Goal: Information Seeking & Learning: Find specific page/section

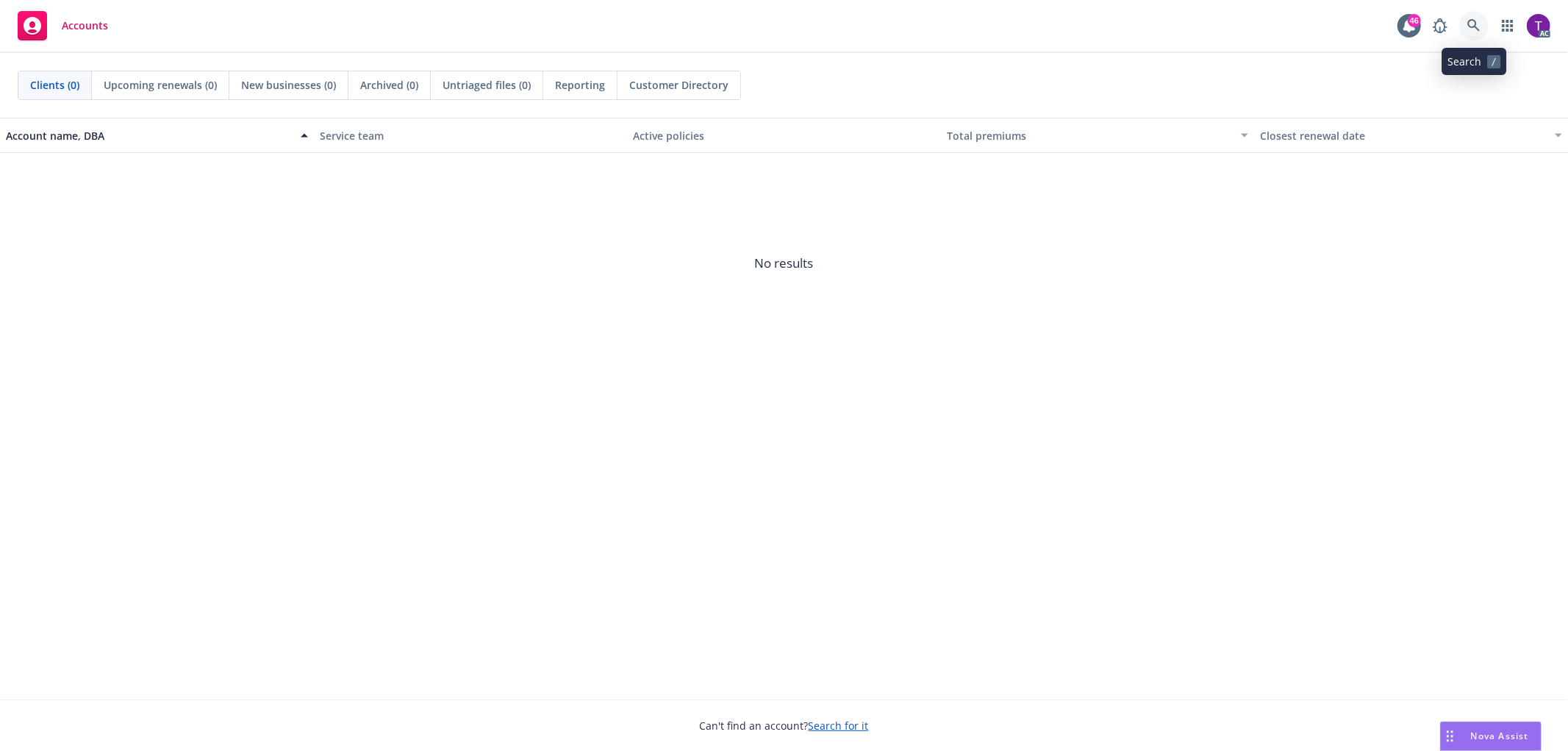
click at [1479, 23] on icon at bounding box center [1474, 26] width 14 height 14
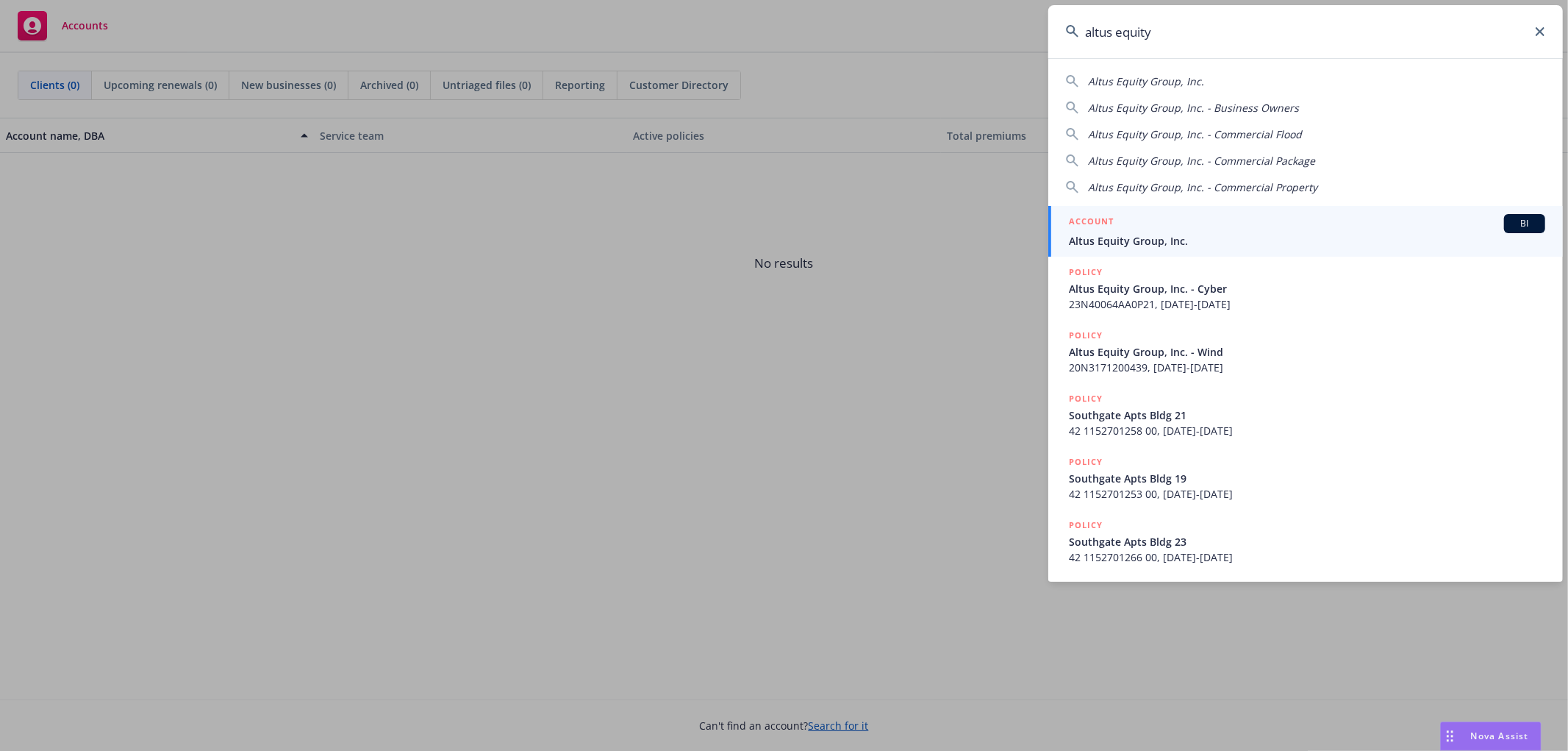
type input "altus equity"
click at [1230, 231] on div "ACCOUNT BI" at bounding box center [1307, 224] width 477 height 19
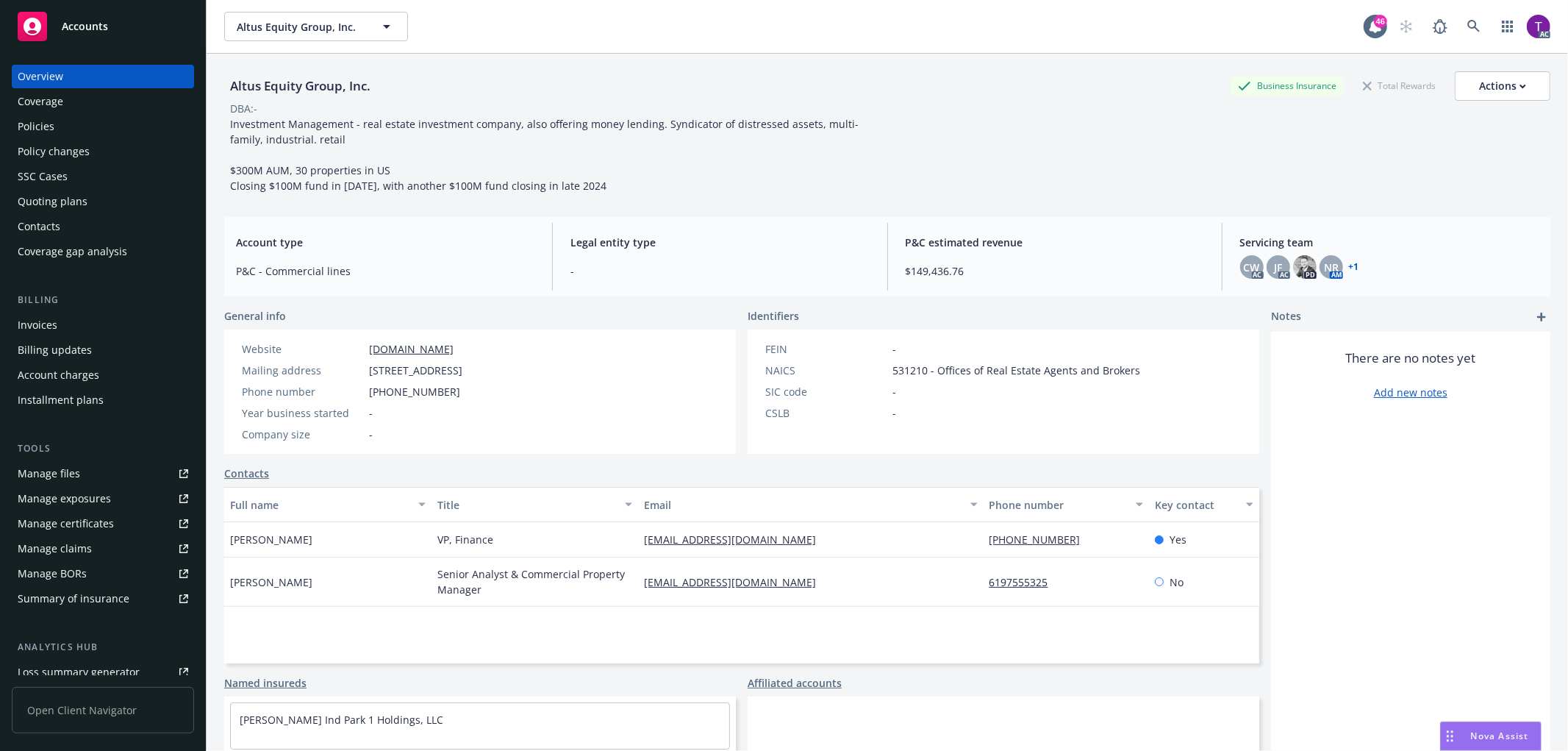
click at [69, 327] on div "Invoices" at bounding box center [103, 325] width 170 height 23
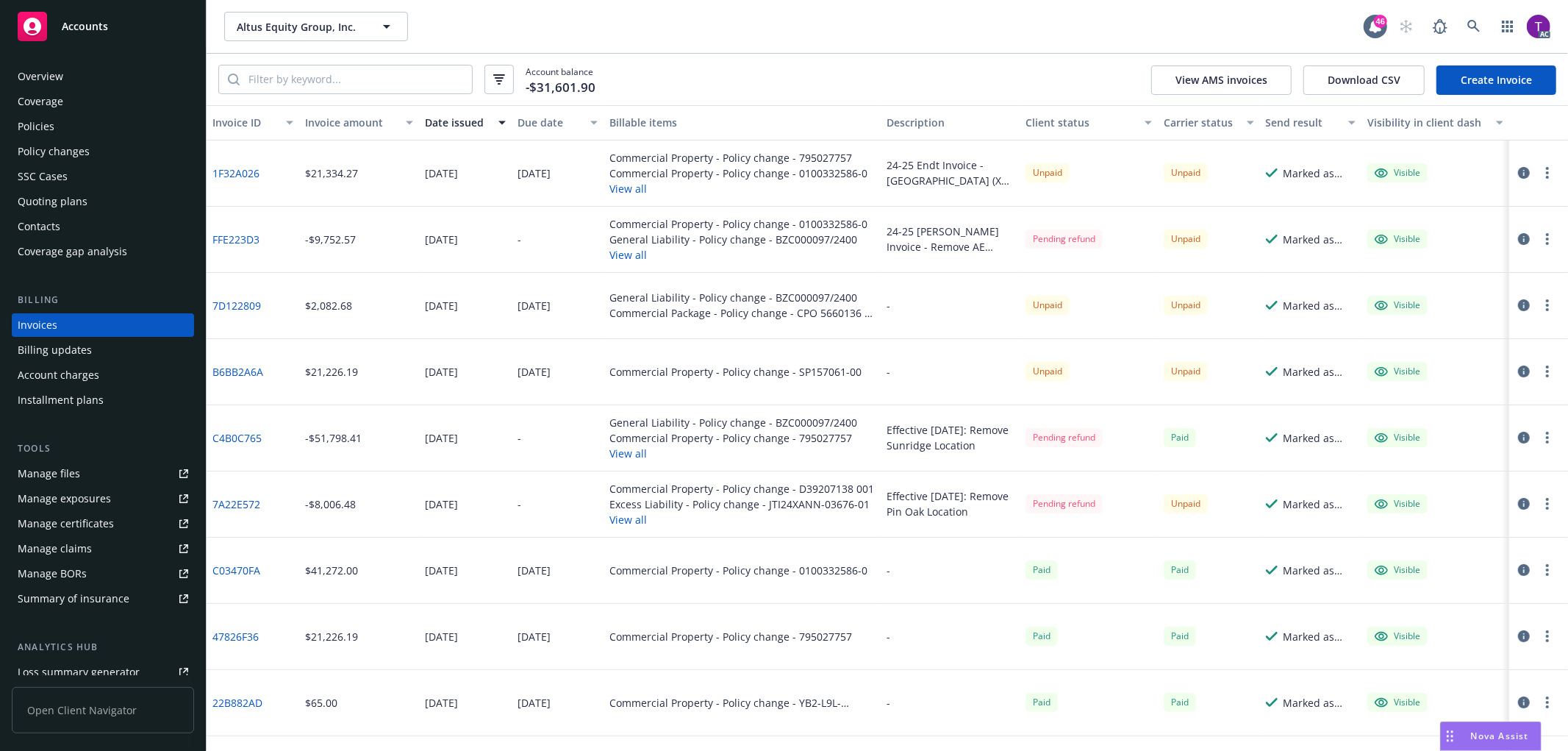
click at [343, 112] on button "Invoice amount" at bounding box center [359, 123] width 120 height 35
click at [327, 128] on div "Invoice amount" at bounding box center [351, 122] width 92 height 16
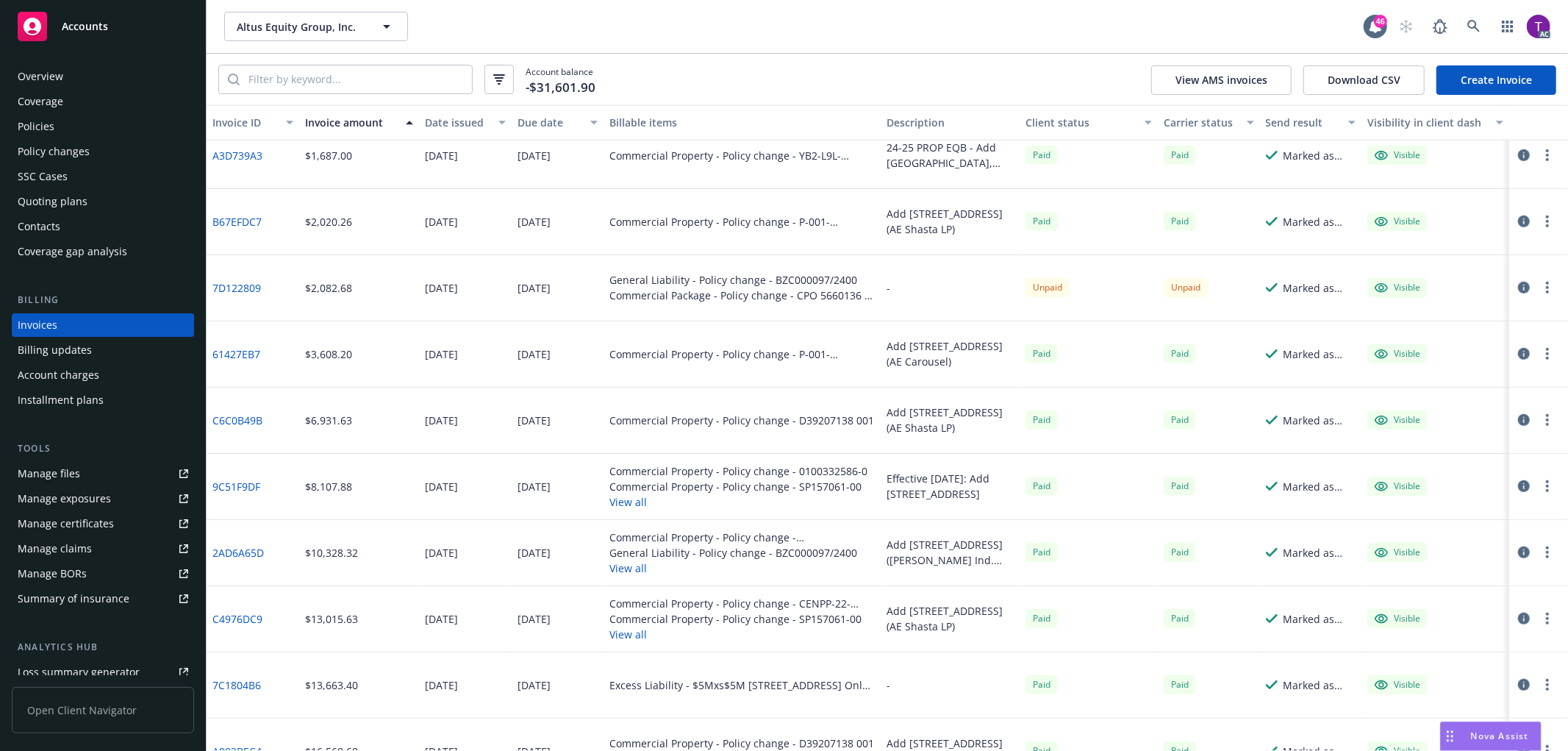
scroll to position [809, 0]
drag, startPoint x: 279, startPoint y: 289, endPoint x: 214, endPoint y: 288, distance: 65.0
click at [214, 288] on div "7D122809" at bounding box center [253, 291] width 93 height 66
copy link "7D122809"
click at [231, 284] on link "7D122809" at bounding box center [236, 291] width 48 height 16
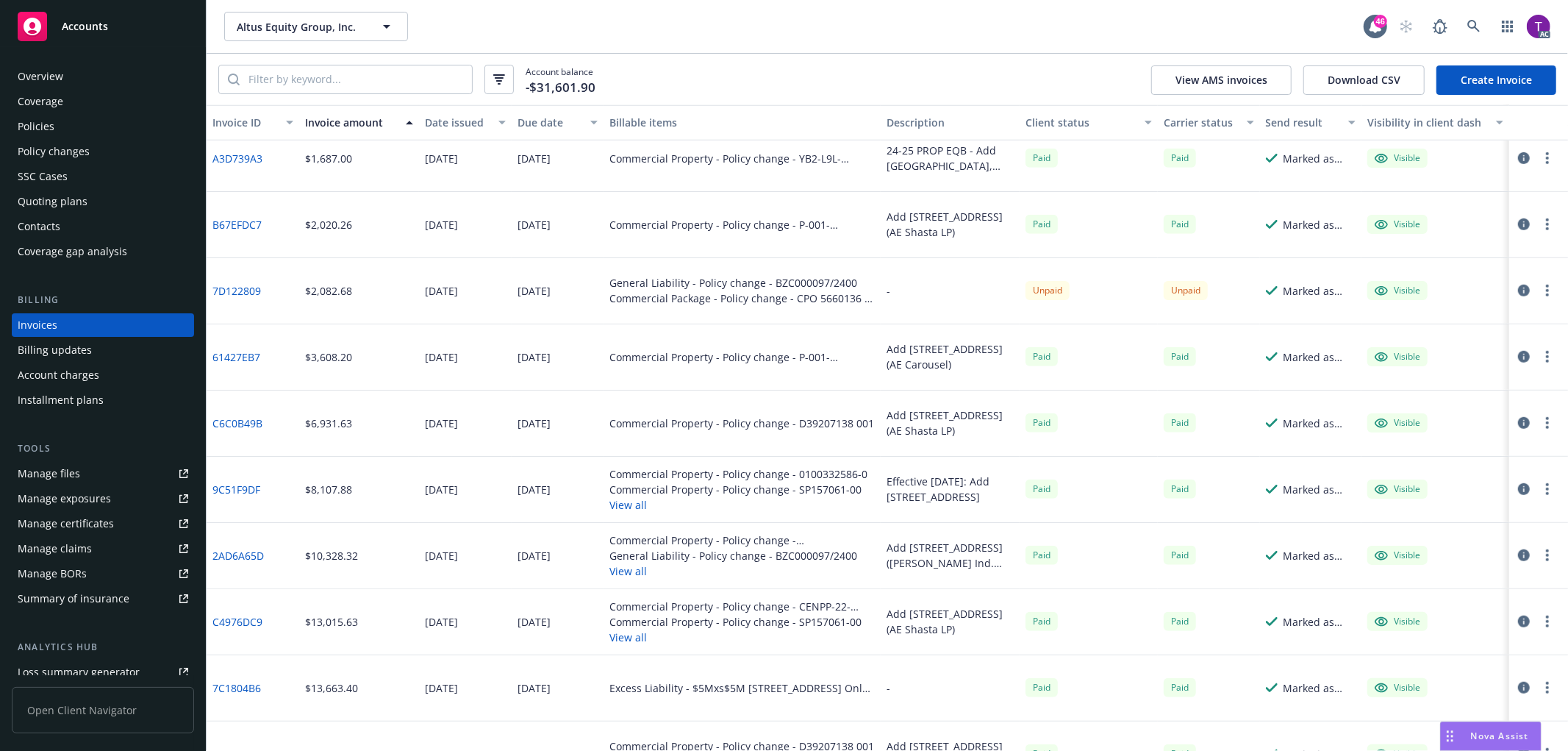
click at [1518, 290] on icon "button" at bounding box center [1523, 291] width 12 height 12
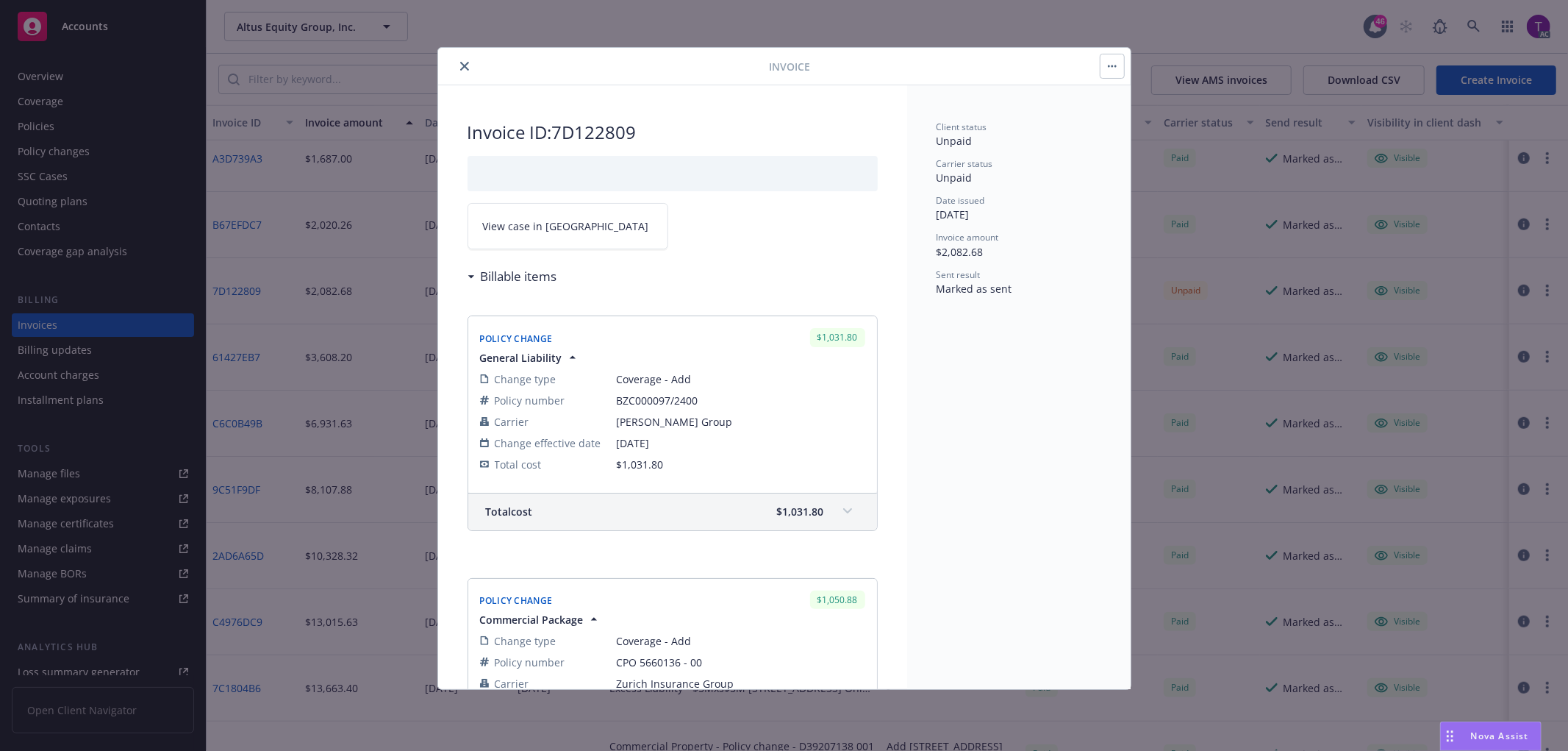
click at [554, 218] on span "View case in [GEOGRAPHIC_DATA]" at bounding box center [567, 226] width 167 height 16
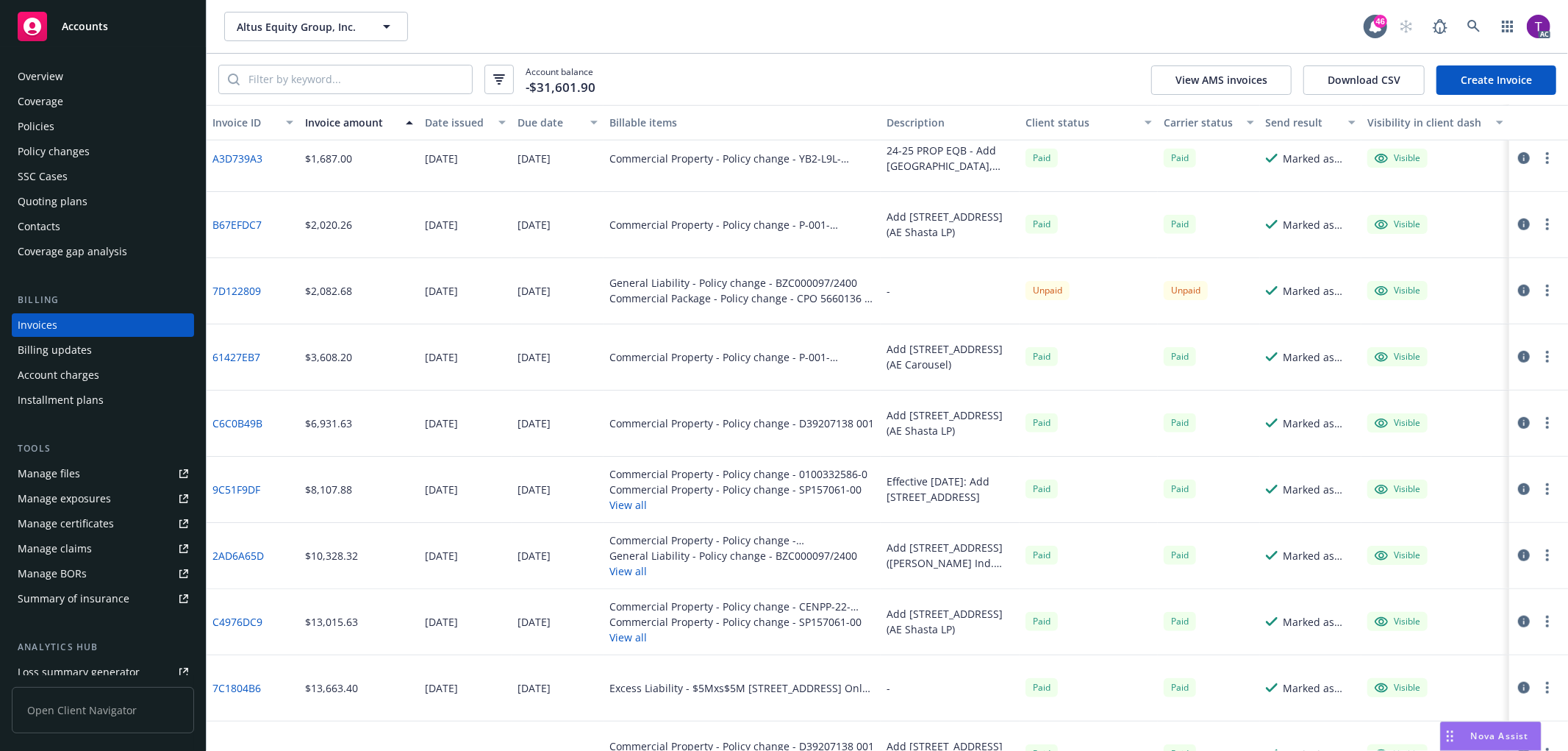
click at [33, 123] on div "Policies" at bounding box center [36, 126] width 37 height 23
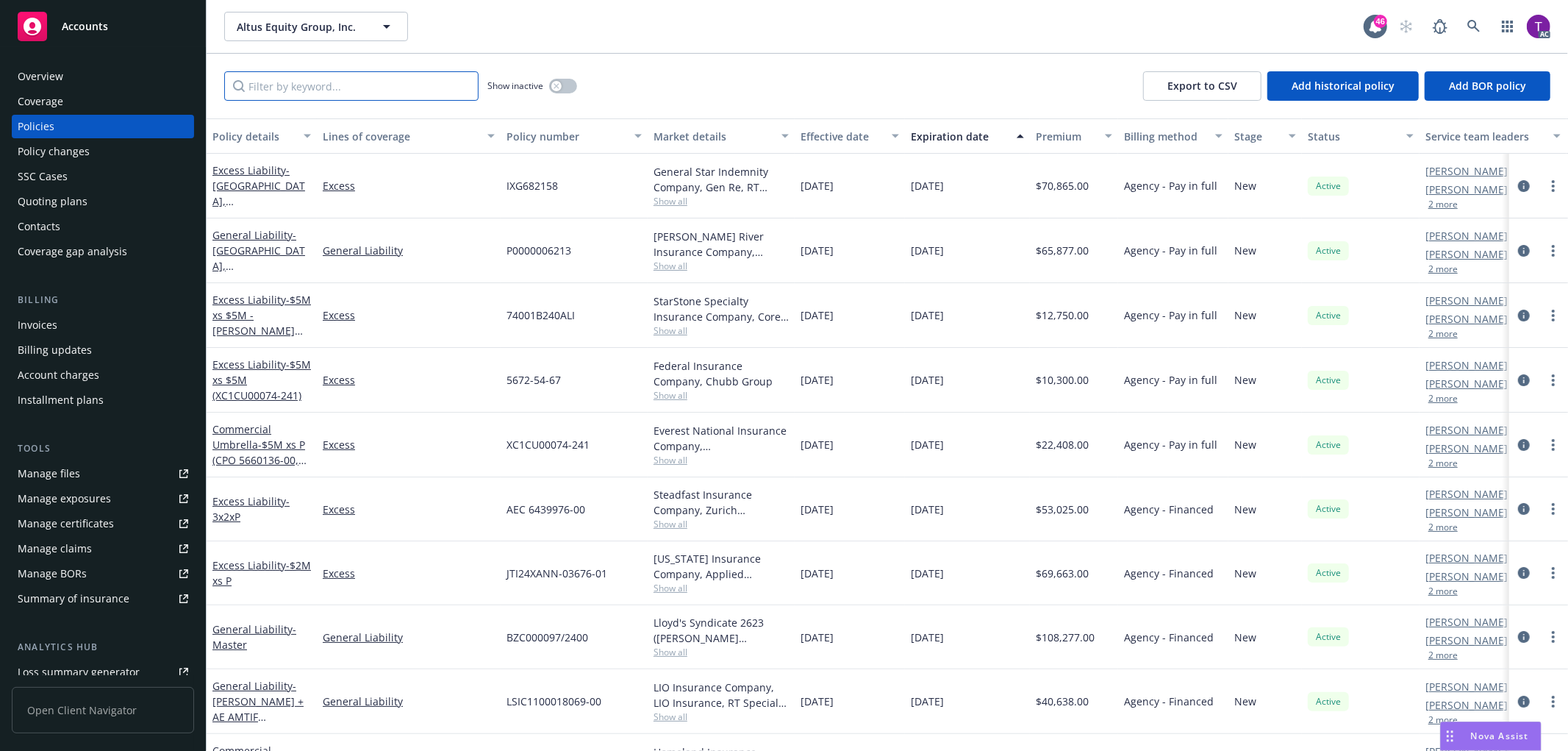
click at [364, 78] on input "Filter by keyword..." at bounding box center [351, 86] width 255 height 29
paste input "BZC000097/2400"
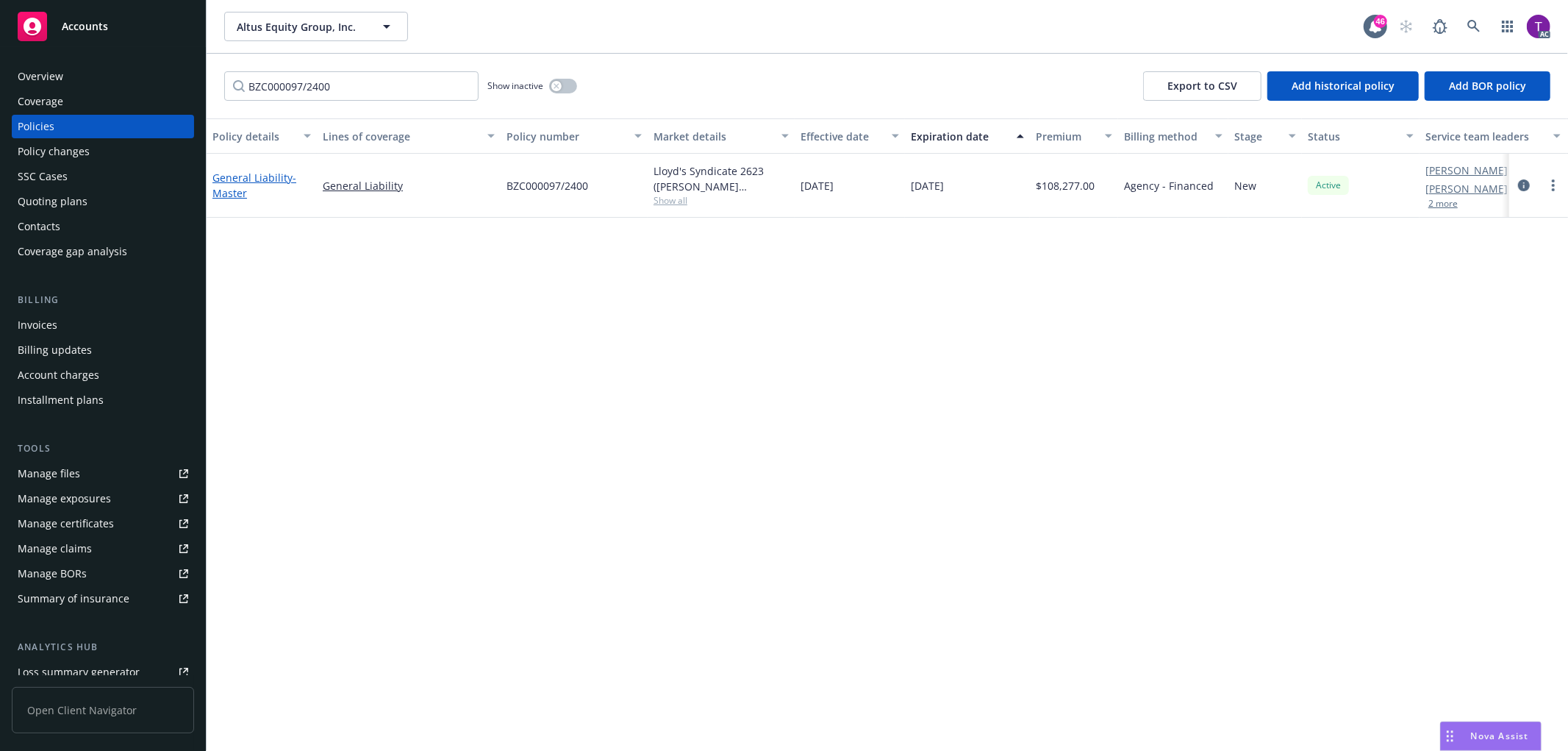
click at [233, 179] on link "General Liability - Master" at bounding box center [254, 185] width 84 height 29
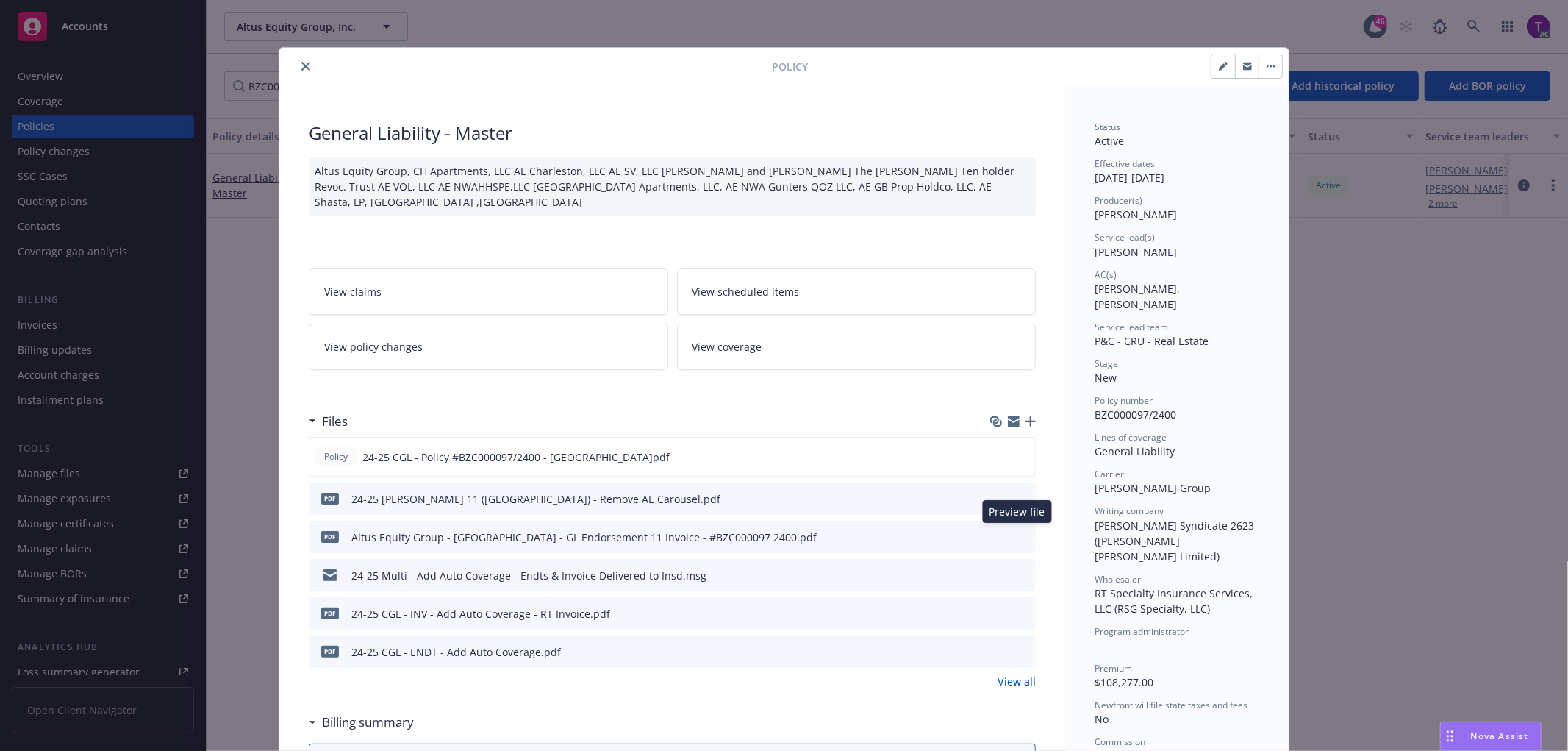
click at [1018, 535] on icon "preview file" at bounding box center [1022, 536] width 14 height 11
click at [1018, 610] on icon "preview file" at bounding box center [1022, 612] width 14 height 11
click at [301, 63] on icon "close" at bounding box center [305, 66] width 9 height 9
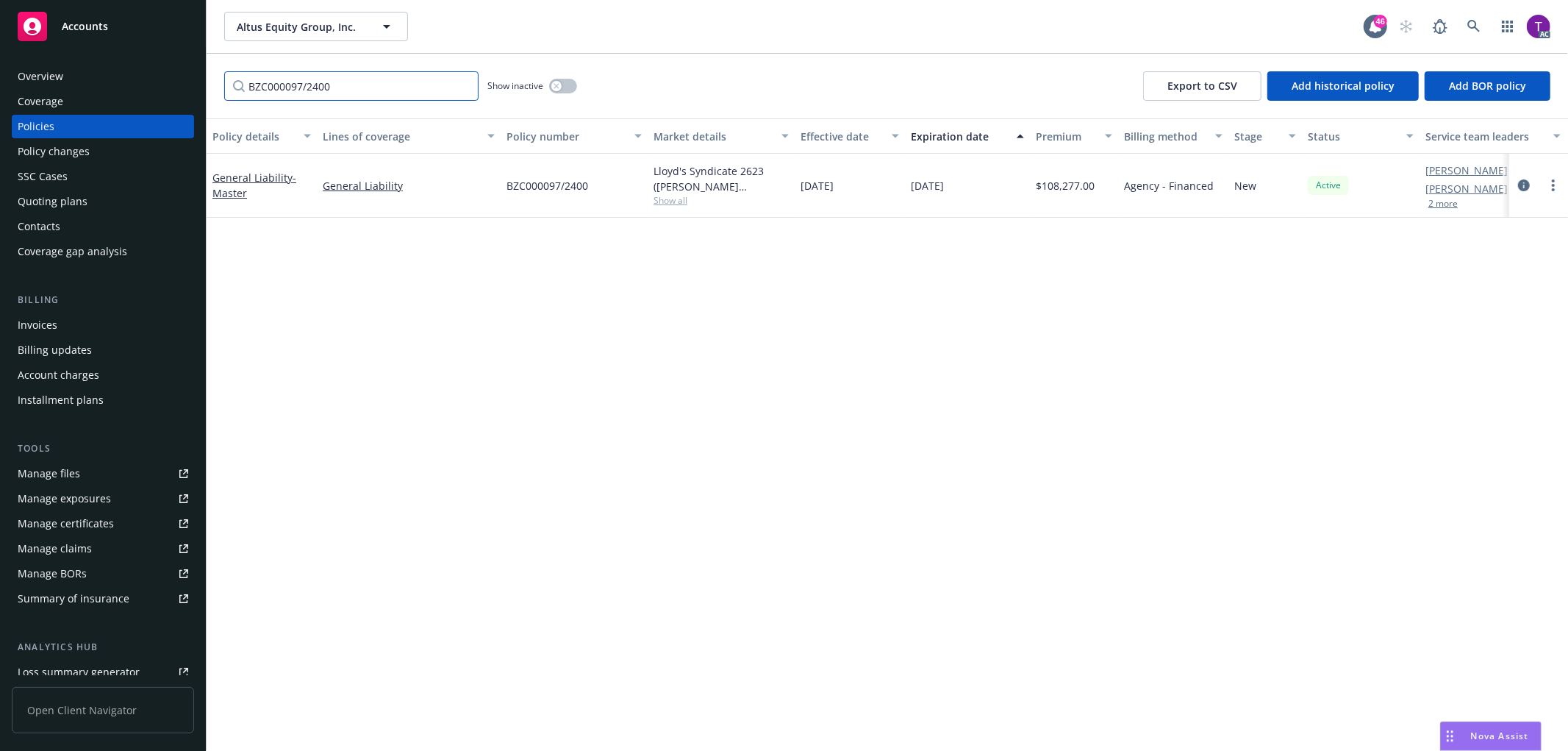
drag, startPoint x: 340, startPoint y: 83, endPoint x: 212, endPoint y: 60, distance: 130.0
click at [212, 60] on div "BZC000097/2400 Show inactive Export to CSV Add historical policy Add BOR policy" at bounding box center [886, 85] width 1361 height 65
paste input "CPO 5660136 -"
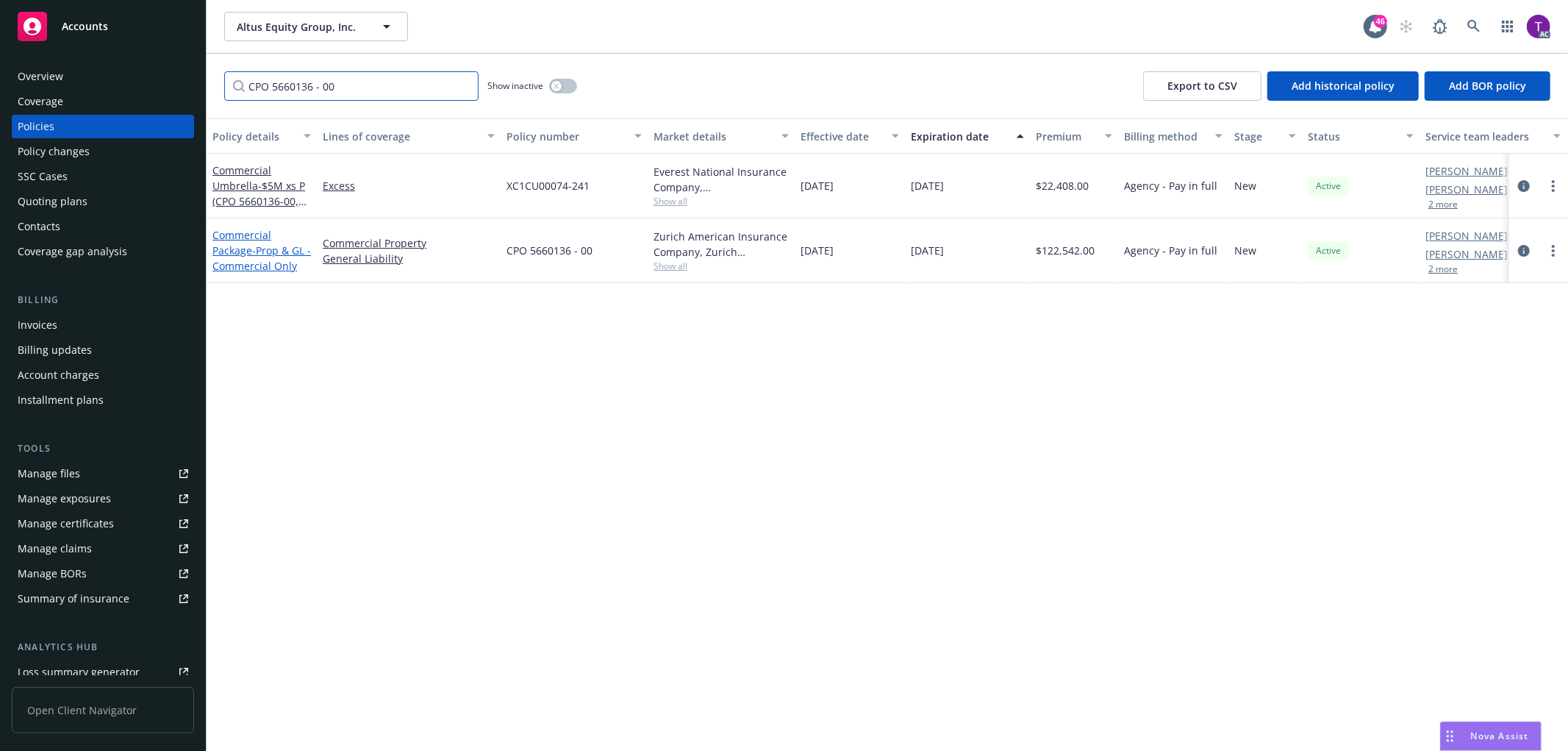
type input "CPO 5660136 - 00"
click at [235, 235] on link "Commercial Package - Prop & GL - Commercial Only" at bounding box center [261, 250] width 99 height 45
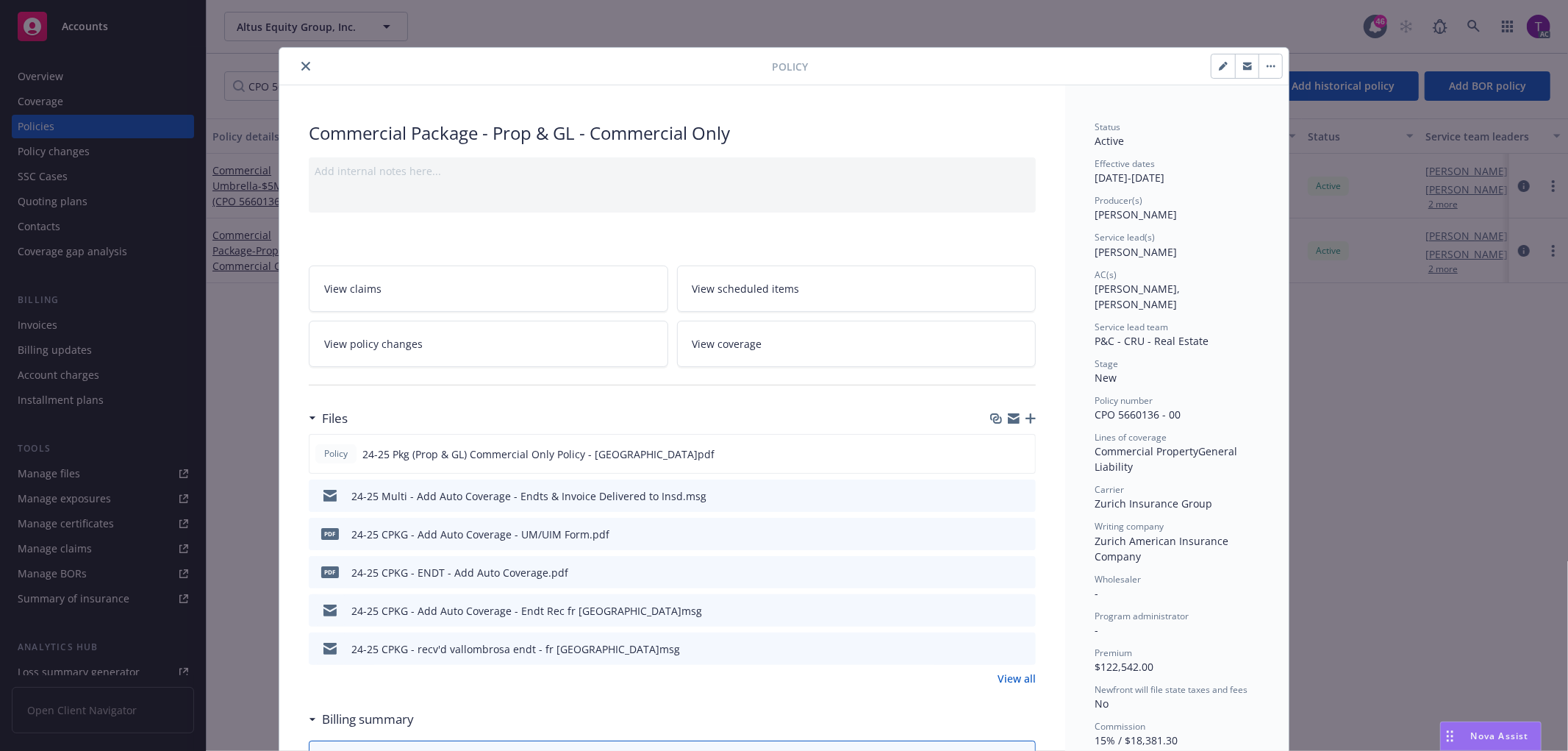
drag, startPoint x: 299, startPoint y: 66, endPoint x: 378, endPoint y: 59, distance: 79.3
click at [301, 66] on icon "close" at bounding box center [305, 66] width 9 height 9
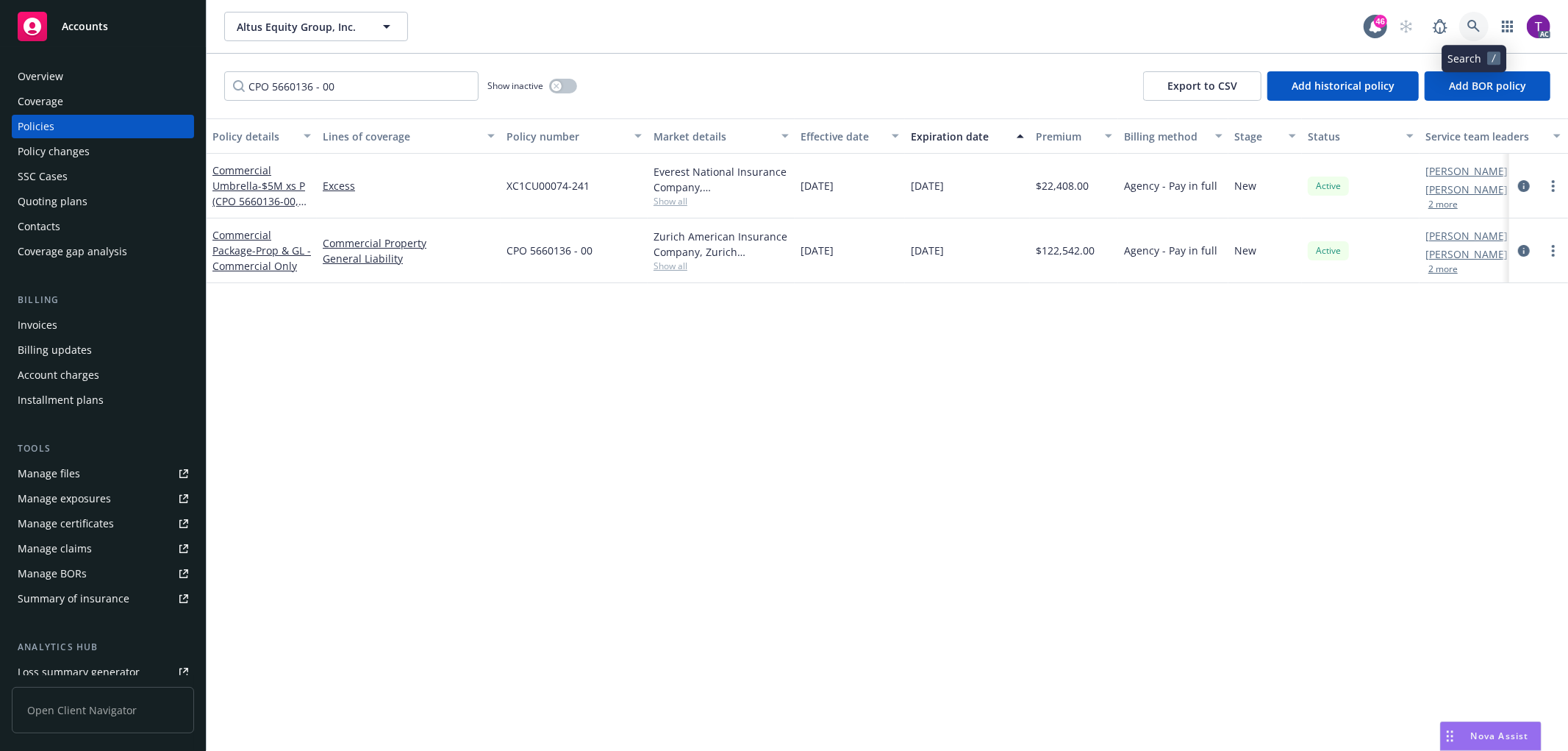
click at [1467, 22] on icon at bounding box center [1474, 26] width 14 height 14
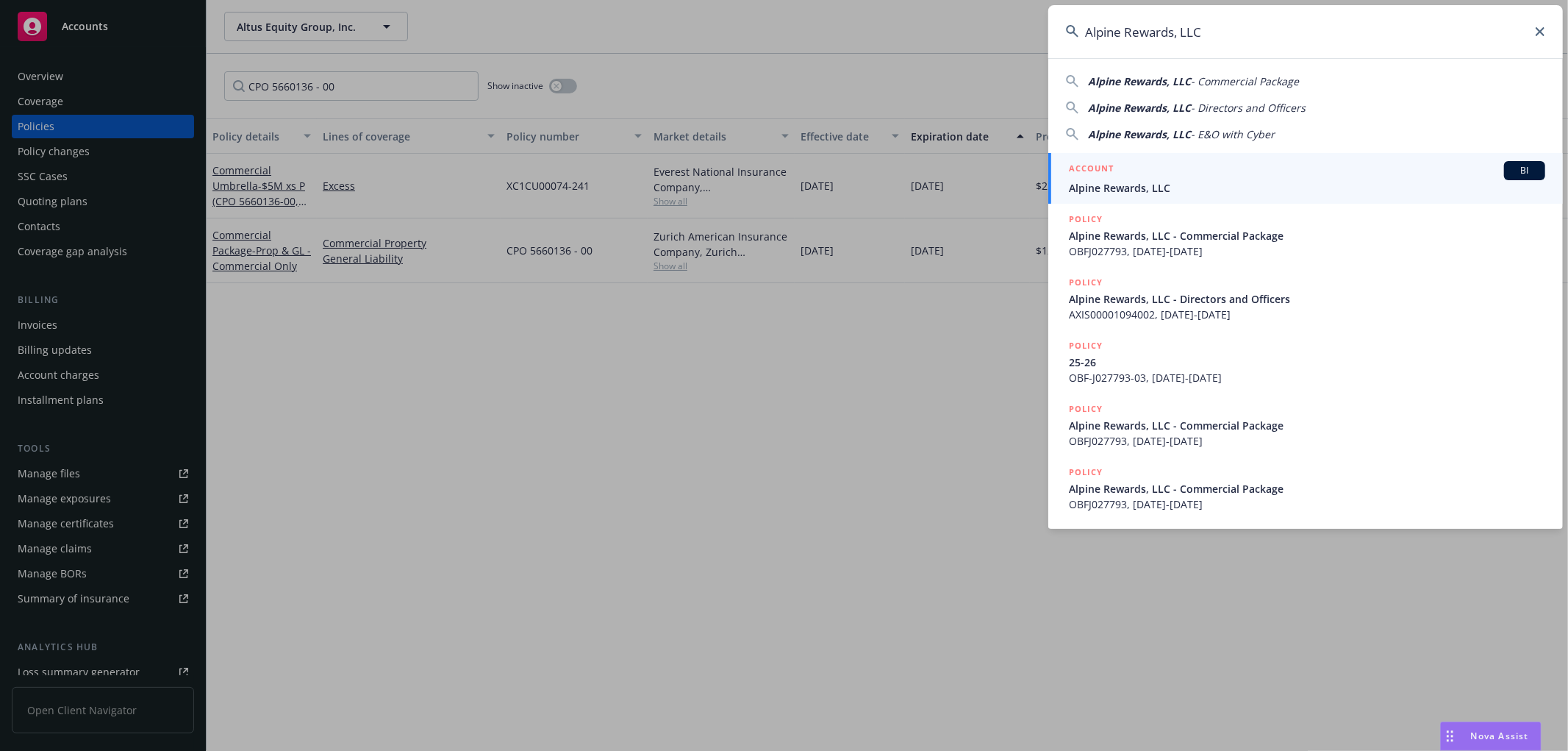
type input "Alpine Rewards, LLC"
click at [1138, 185] on span "Alpine Rewards, LLC" at bounding box center [1307, 188] width 477 height 16
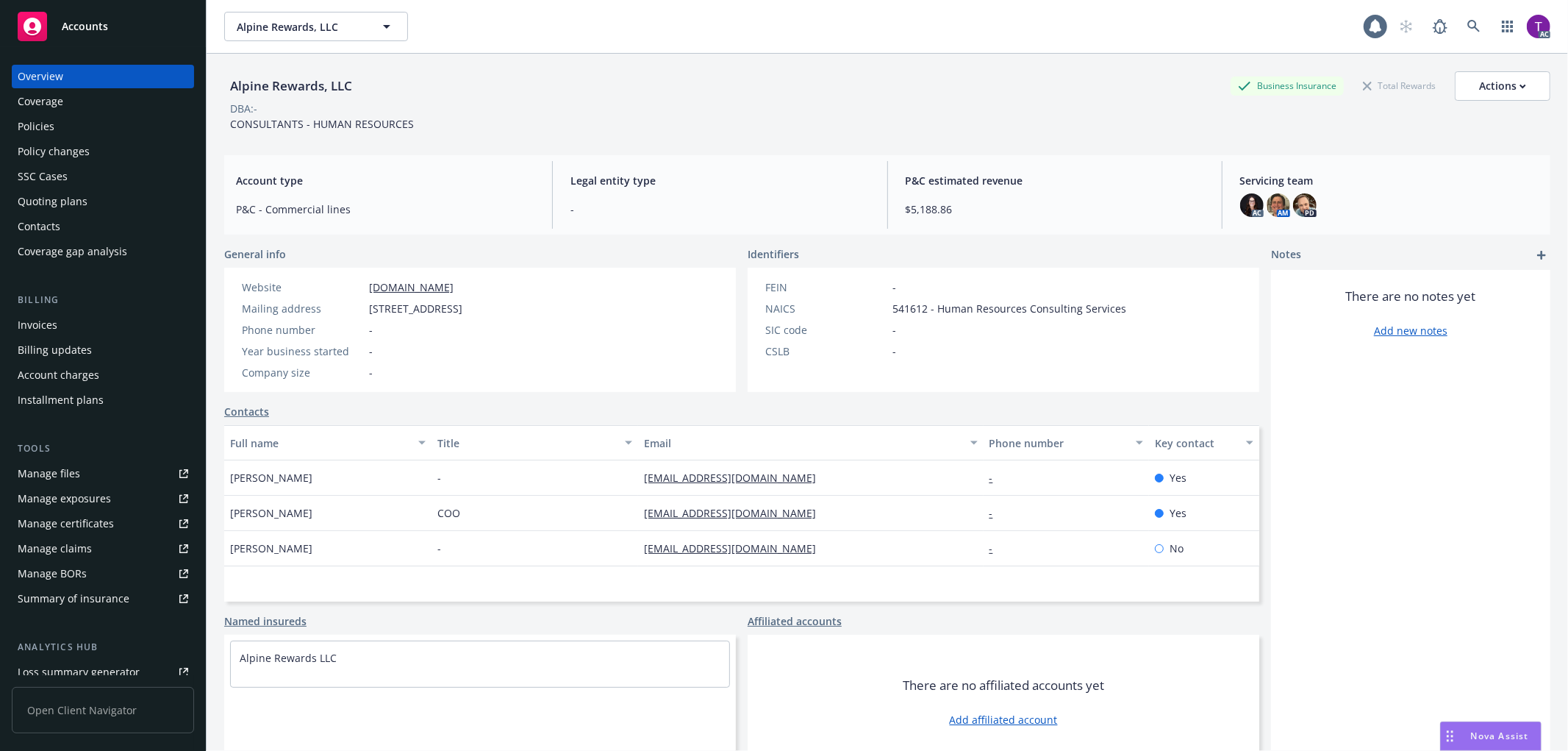
click at [54, 333] on div "Invoices" at bounding box center [37, 325] width 40 height 23
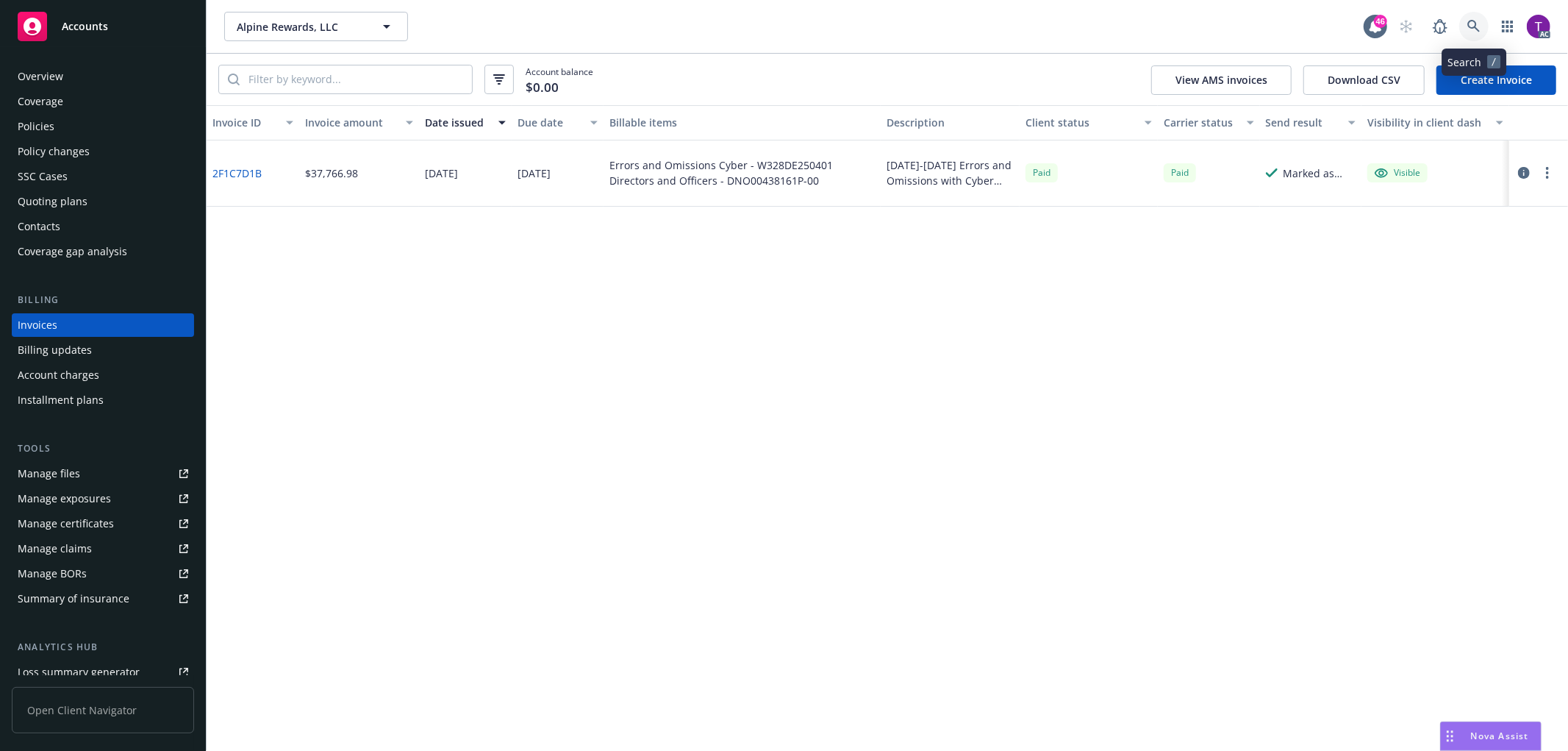
click at [1470, 32] on icon at bounding box center [1474, 26] width 14 height 14
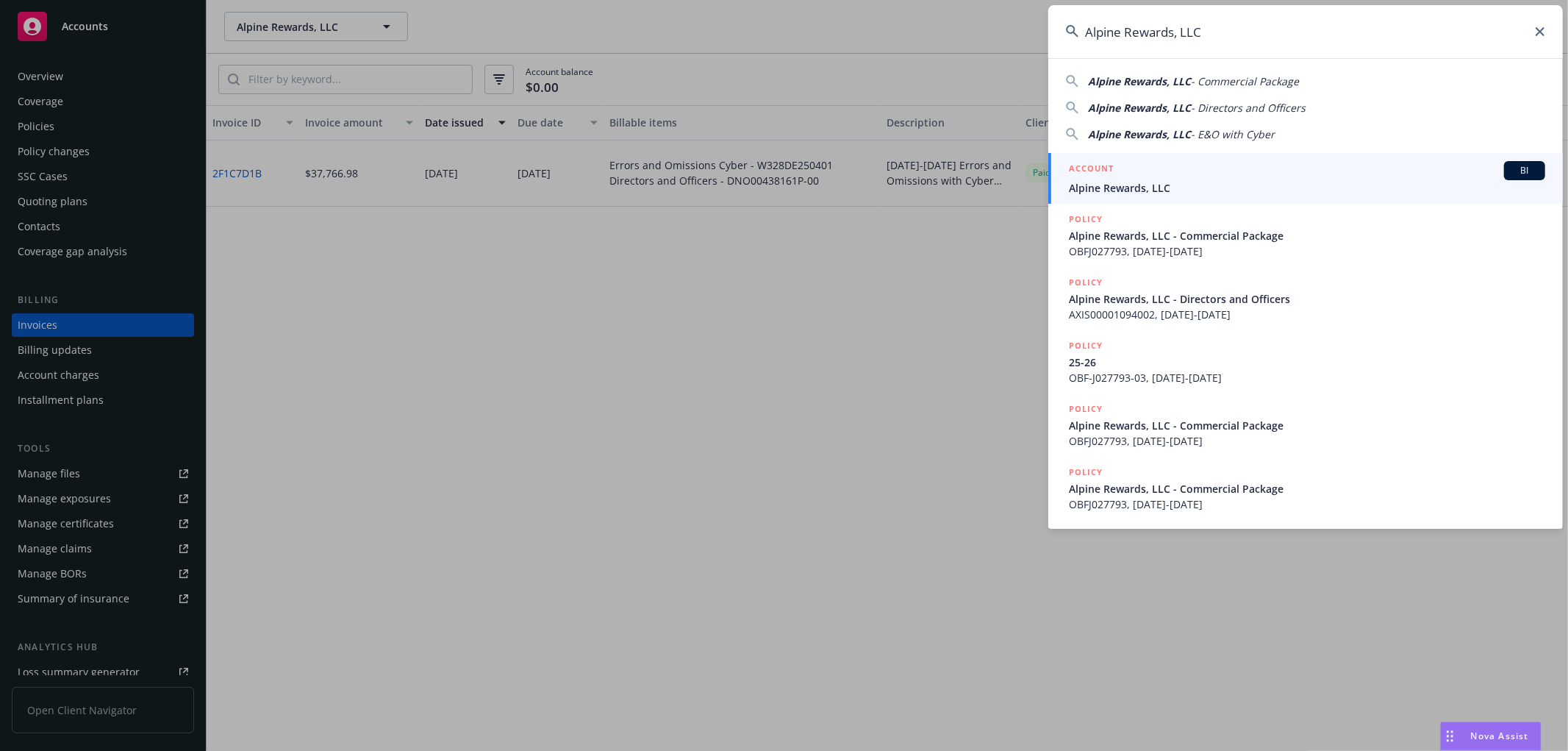
type input "Alpine Rewards, LLC"
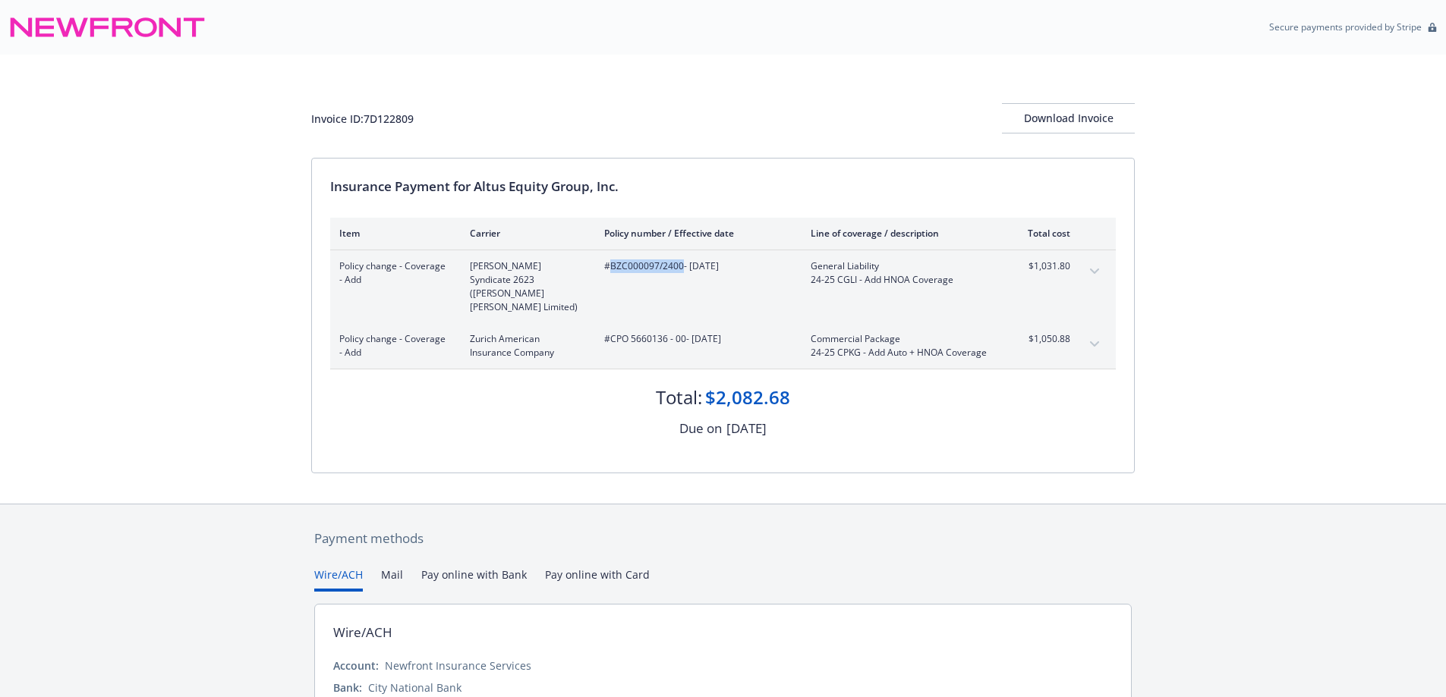
drag, startPoint x: 681, startPoint y: 272, endPoint x: 608, endPoint y: 270, distance: 73.6
click at [608, 270] on span "#BZC000097/2400 - 06/03/2025" at bounding box center [695, 267] width 182 height 14
copy span "BZC000097/2400"
drag, startPoint x: 683, startPoint y: 329, endPoint x: 611, endPoint y: 329, distance: 72.1
click at [611, 332] on span "#CPO 5660136 - 00 - 06/03/2025" at bounding box center [695, 339] width 182 height 14
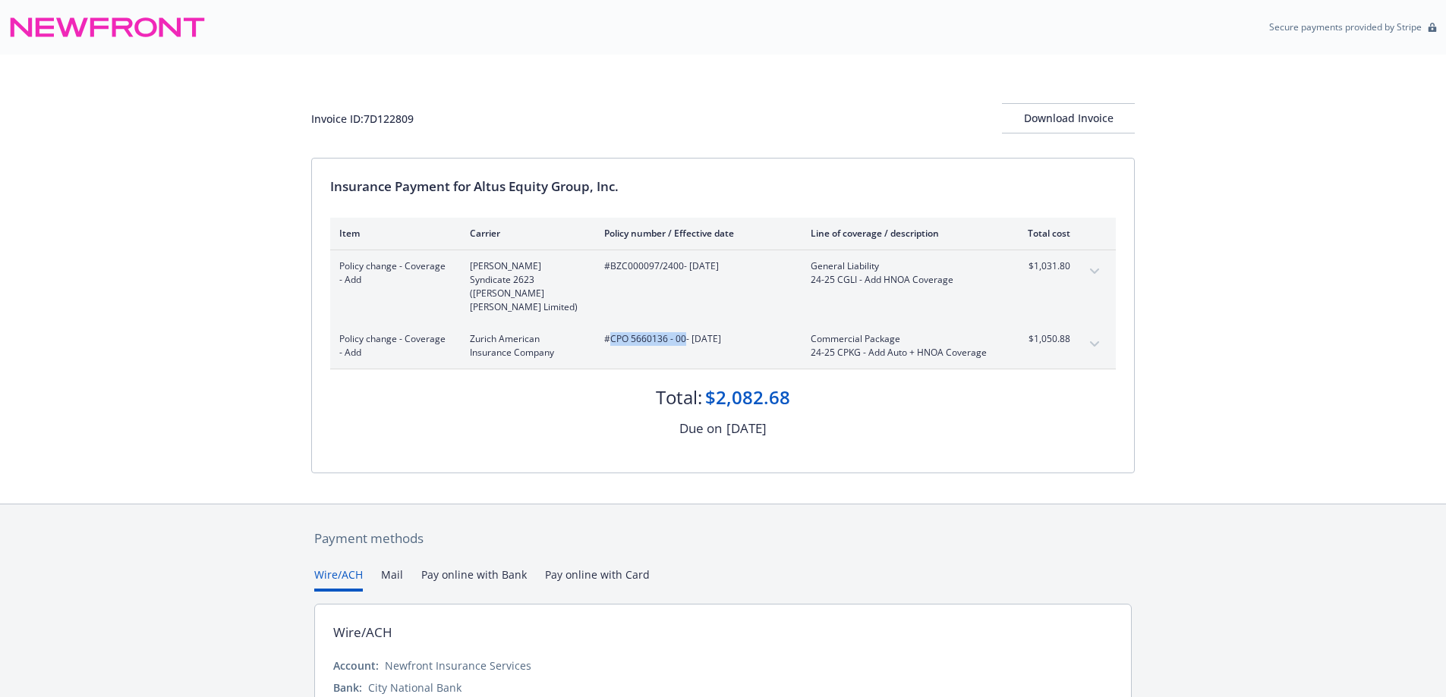
copy span "CPO 5660136 - 00"
drag, startPoint x: 1072, startPoint y: 271, endPoint x: 1034, endPoint y: 266, distance: 37.6
click at [1034, 266] on div "Policy change - Coverage - Add Lloyd's Syndicate 2623 (Beazley Furlonge Limited…" at bounding box center [722, 286] width 785 height 73
copy span "1,031.80"
drag, startPoint x: 1076, startPoint y: 327, endPoint x: 1038, endPoint y: 329, distance: 38.0
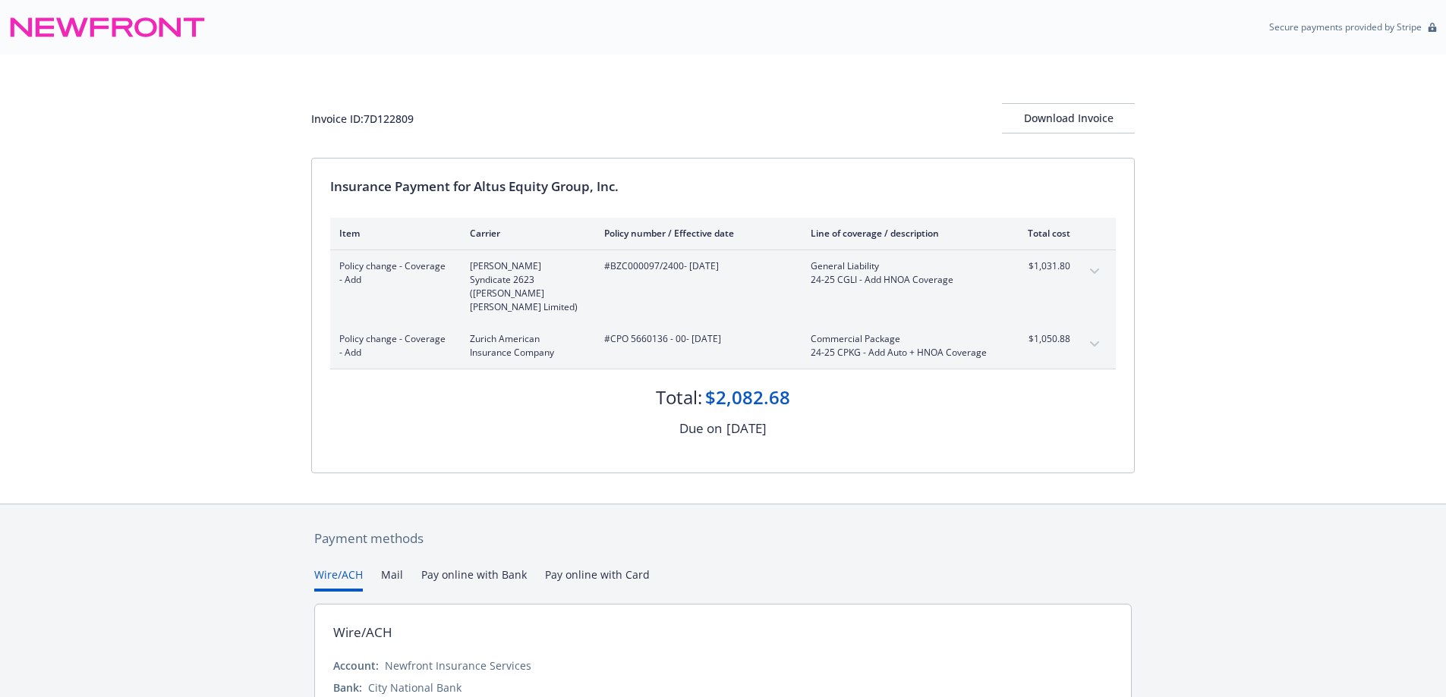
click at [1038, 329] on div "Policy change - Coverage - Add Zurich American Insurance Company #CPO 5660136 -…" at bounding box center [722, 346] width 785 height 46
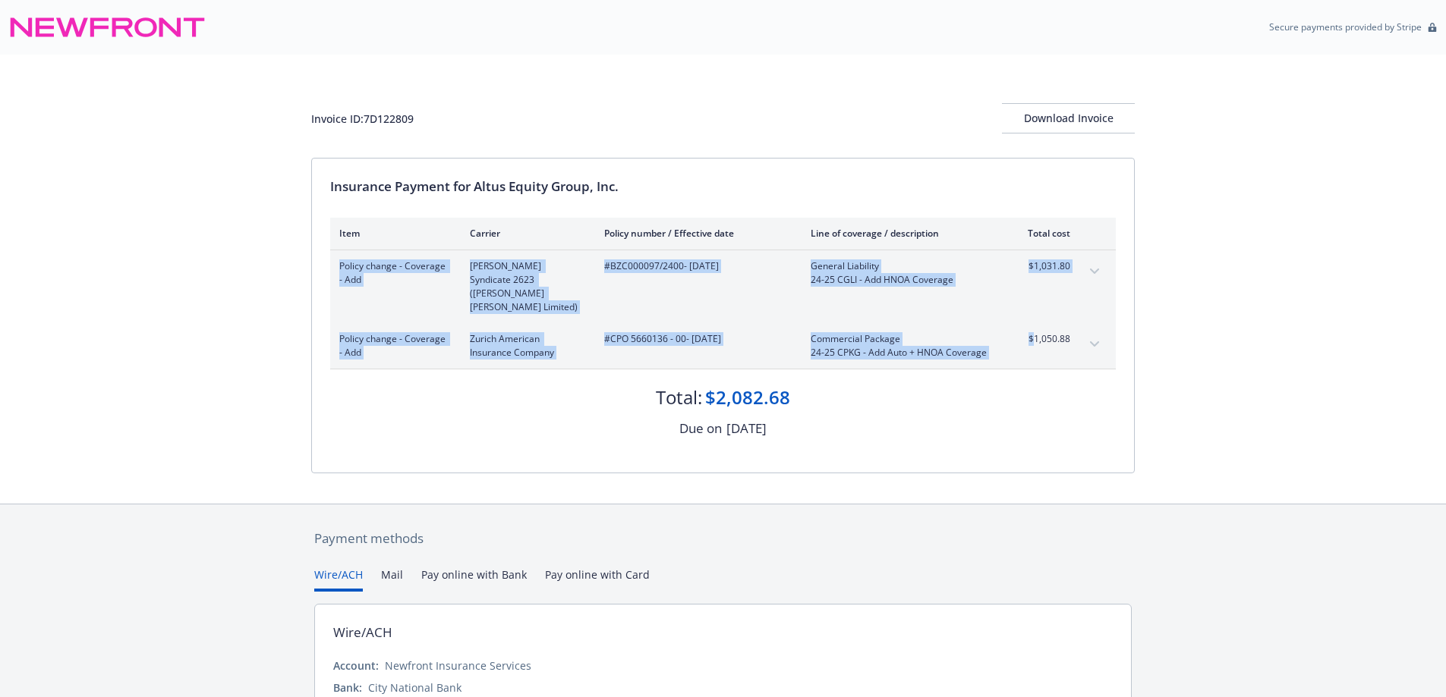
drag, startPoint x: 1034, startPoint y: 329, endPoint x: 1076, endPoint y: 326, distance: 41.8
click at [1076, 326] on div "Policy change - Coverage - Add Zurich American Insurance Company #CPO 5660136 -…" at bounding box center [722, 346] width 785 height 46
copy tbody "Policy change - Coverage - Add Lloyd's Syndicate 2623 (Beazley Furlonge Limited…"
